Goal: Go to known website: Access a specific website the user already knows

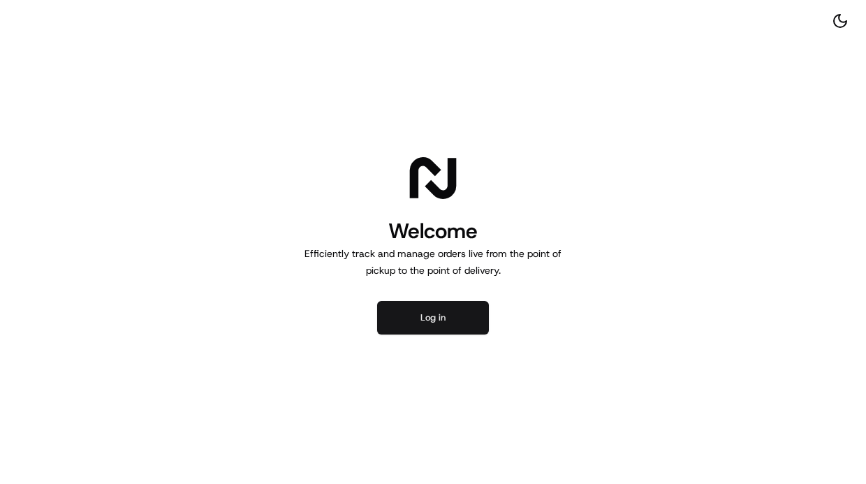
click at [416, 314] on button "Log in" at bounding box center [433, 318] width 112 height 34
